Goal: Task Accomplishment & Management: Manage account settings

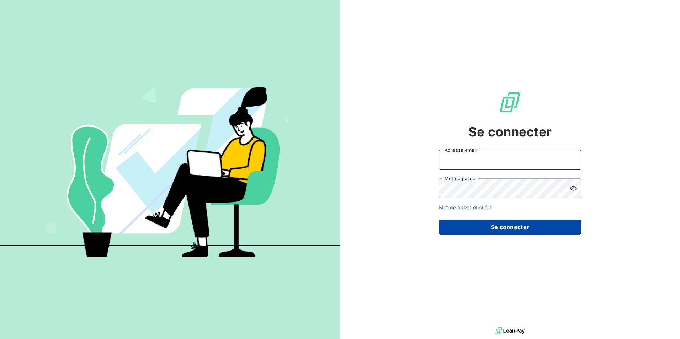
type input "[EMAIL_ADDRESS][DOMAIN_NAME]"
click at [513, 227] on button "Se connecter" at bounding box center [510, 227] width 142 height 15
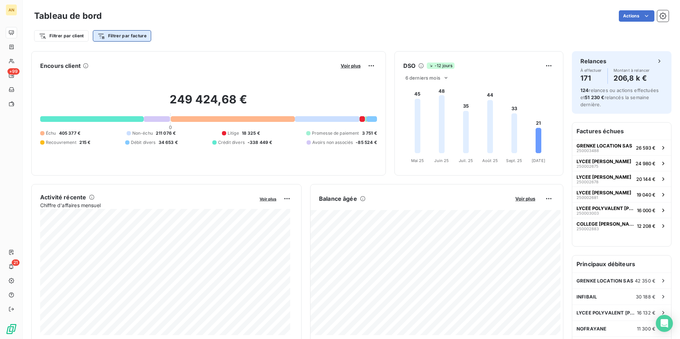
click at [108, 36] on html "AN +99 21 Tableau de bord Actions Filtrer par client Filtrer par facture Encour…" at bounding box center [340, 169] width 680 height 339
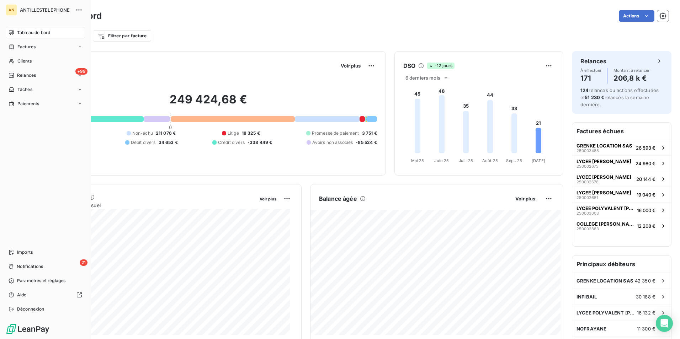
click at [35, 32] on span "Tableau de bord" at bounding box center [33, 33] width 33 height 6
click at [34, 48] on span "Factures" at bounding box center [26, 47] width 18 height 6
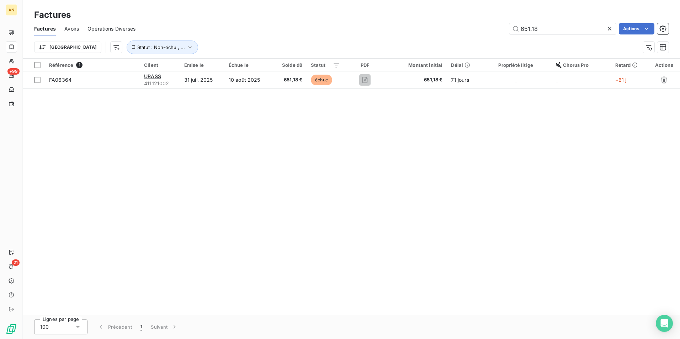
drag, startPoint x: 551, startPoint y: 29, endPoint x: 491, endPoint y: 31, distance: 60.5
click at [491, 29] on div "651.18 Actions" at bounding box center [406, 28] width 524 height 11
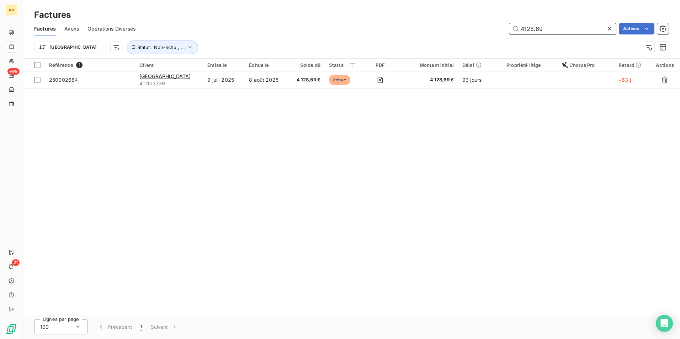
drag, startPoint x: 555, startPoint y: 25, endPoint x: 497, endPoint y: 27, distance: 58.0
click at [497, 27] on div "4128.69 Actions" at bounding box center [406, 28] width 524 height 11
drag, startPoint x: 543, startPoint y: 30, endPoint x: 514, endPoint y: 29, distance: 28.8
click at [514, 29] on input "474.15" at bounding box center [562, 28] width 107 height 11
drag, startPoint x: 545, startPoint y: 30, endPoint x: 505, endPoint y: 37, distance: 40.4
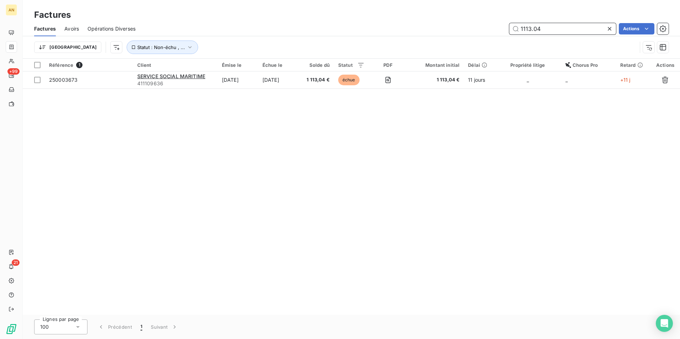
click at [506, 30] on div "1113.04 Actions" at bounding box center [406, 28] width 524 height 11
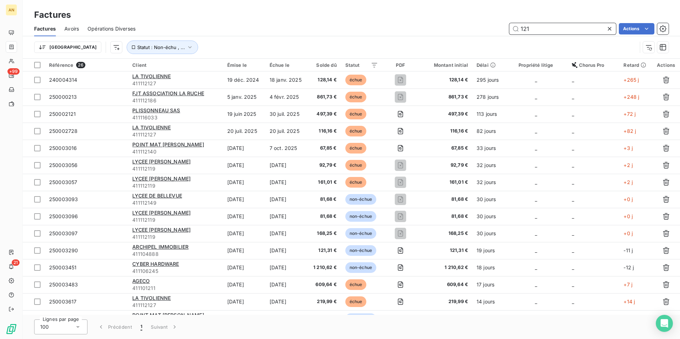
drag, startPoint x: 533, startPoint y: 26, endPoint x: 514, endPoint y: 27, distance: 18.5
click at [514, 27] on input "121" at bounding box center [562, 28] width 107 height 11
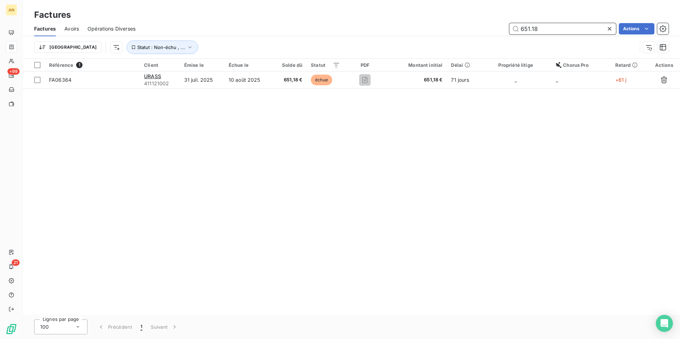
drag, startPoint x: 544, startPoint y: 27, endPoint x: 499, endPoint y: 27, distance: 44.8
click at [499, 27] on div "651.18 Actions" at bounding box center [406, 28] width 524 height 11
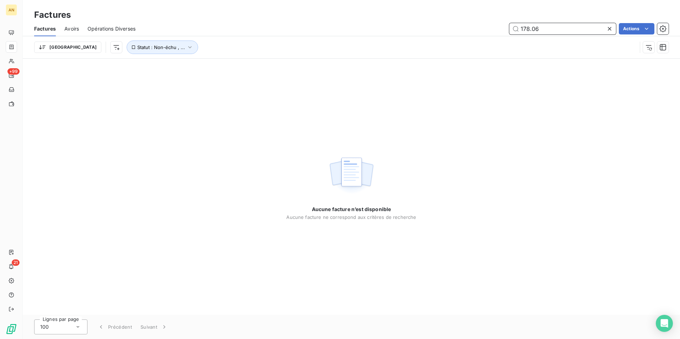
drag, startPoint x: 544, startPoint y: 28, endPoint x: 503, endPoint y: 28, distance: 40.9
click at [503, 28] on div "178.06 Actions" at bounding box center [406, 28] width 524 height 11
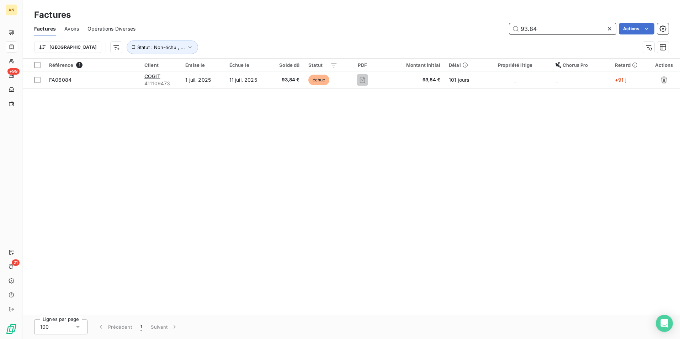
drag, startPoint x: 536, startPoint y: 27, endPoint x: 489, endPoint y: 27, distance: 47.6
click at [489, 27] on div "93.84 Actions" at bounding box center [406, 28] width 524 height 11
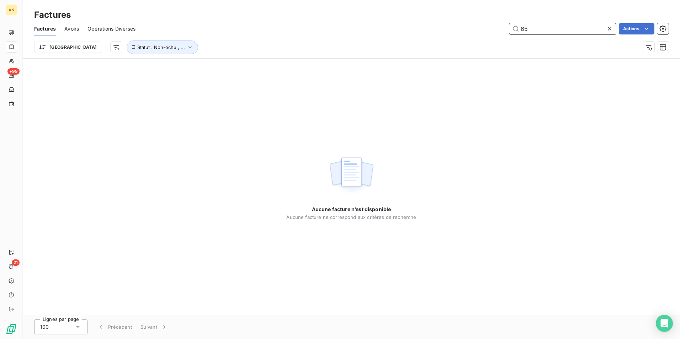
type input "6"
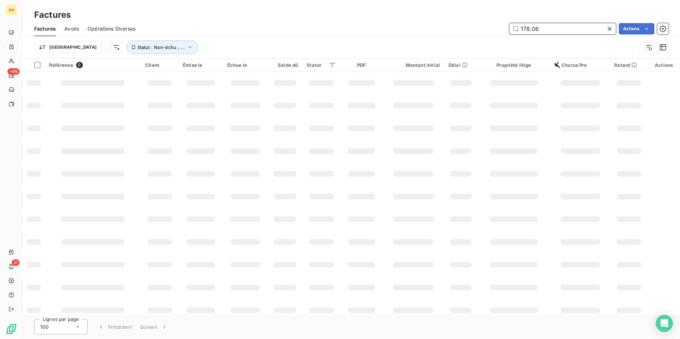
type input "178.06"
